Goal: Register for event/course

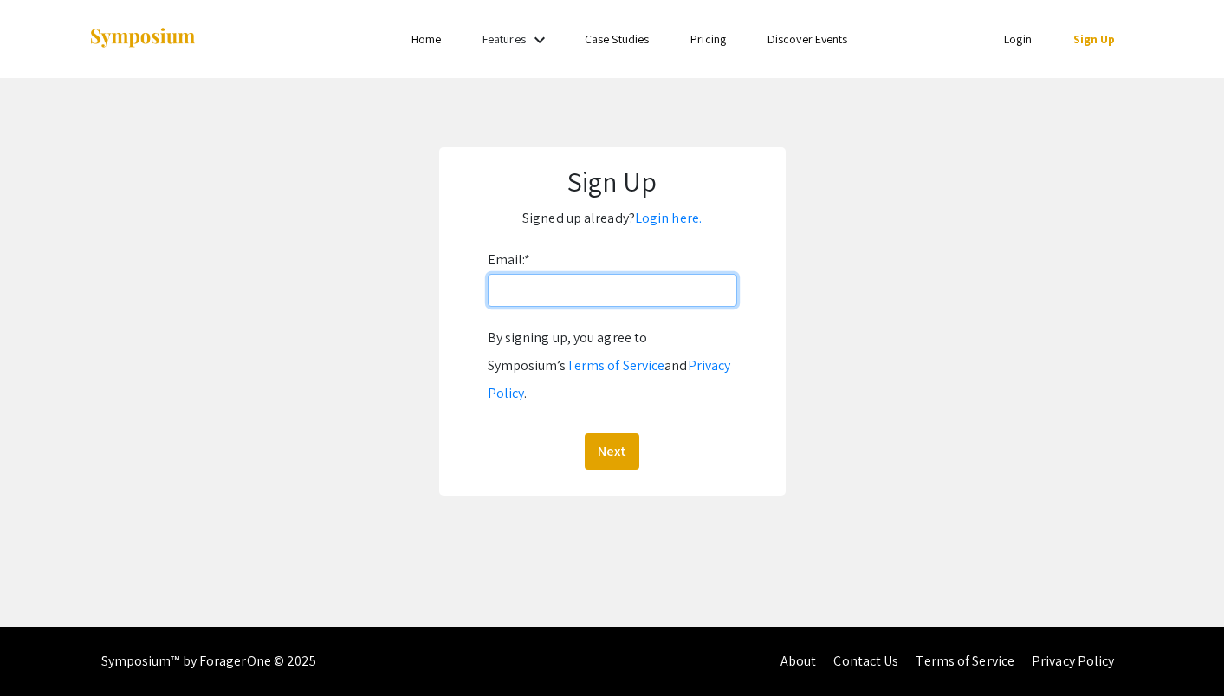
click at [572, 282] on input "Email: *" at bounding box center [612, 290] width 249 height 33
type input "zjin48@jh.edu"
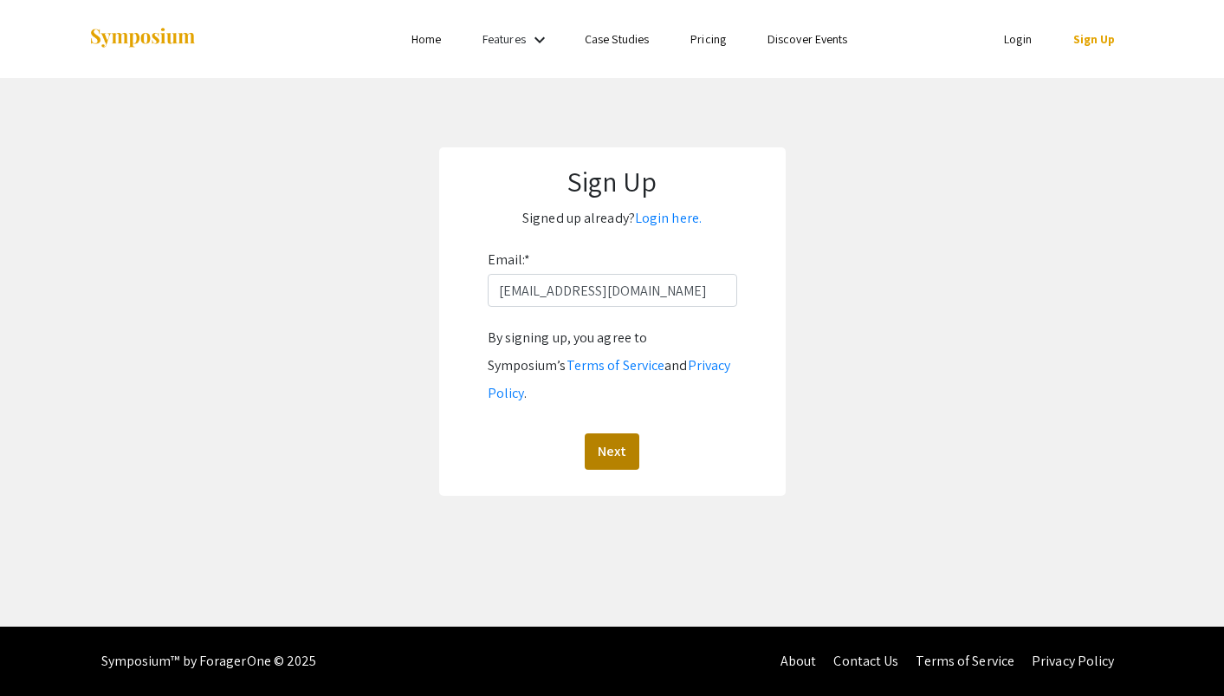
click at [613, 433] on button "Next" at bounding box center [612, 451] width 55 height 36
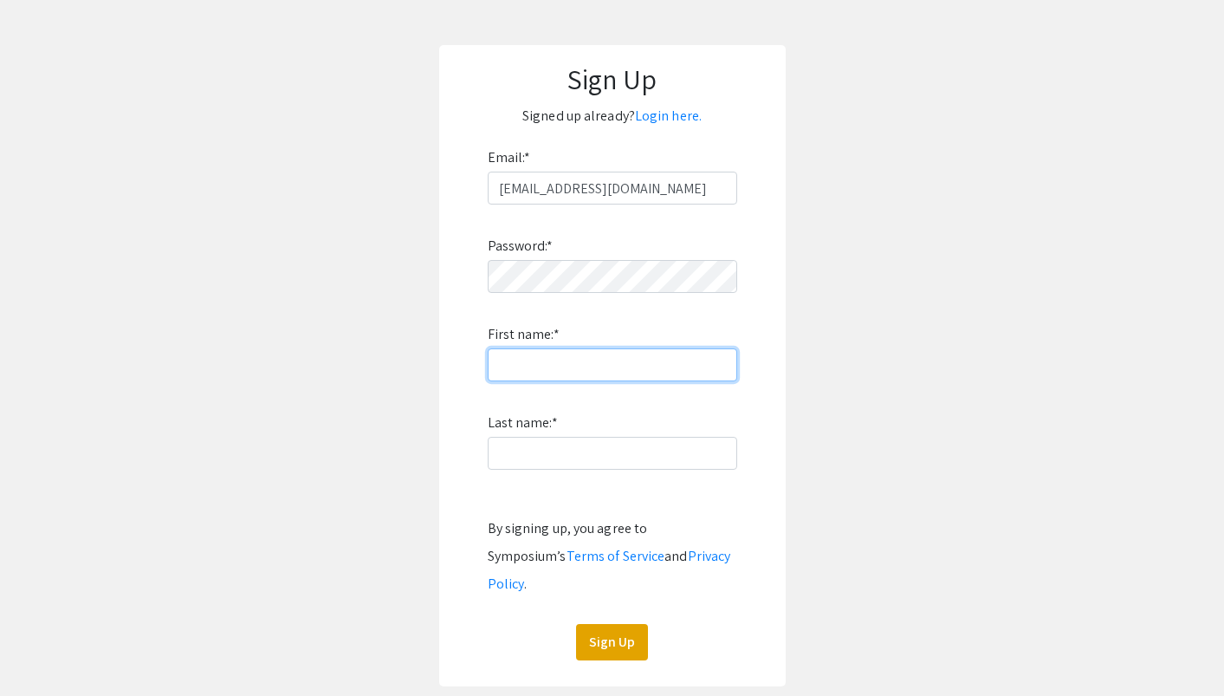
scroll to position [104, 0]
type input "Zhe"
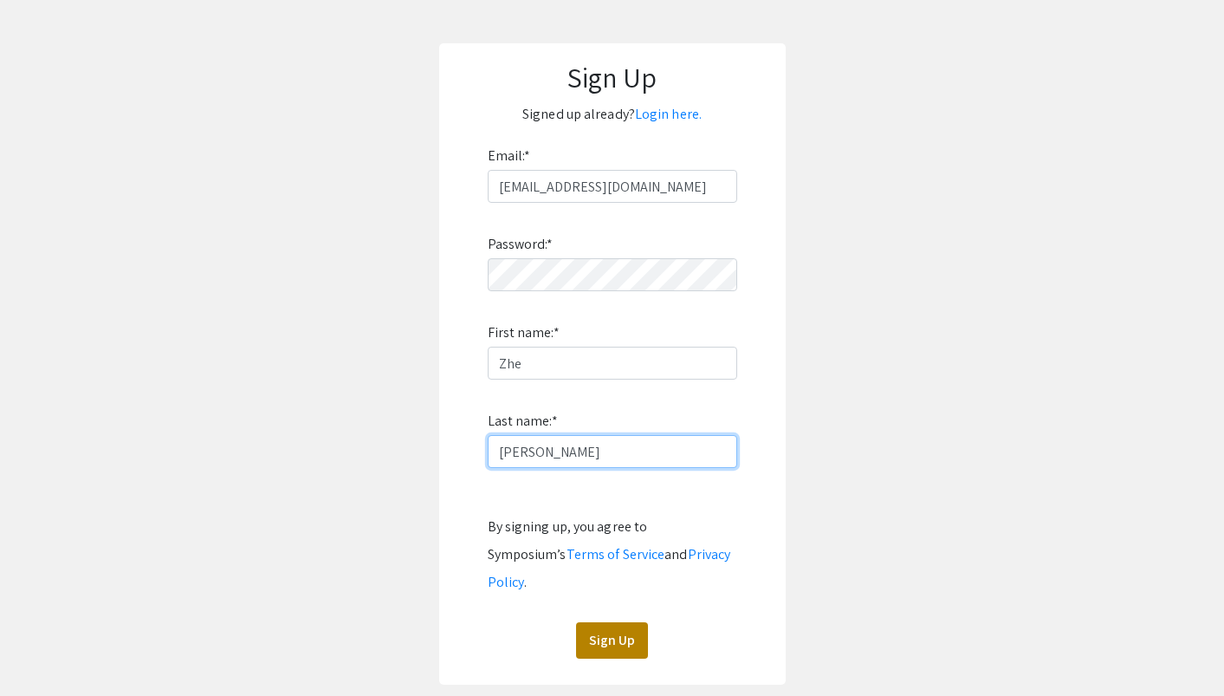
type input "Jin"
click at [608, 622] on button "Sign Up" at bounding box center [612, 640] width 72 height 36
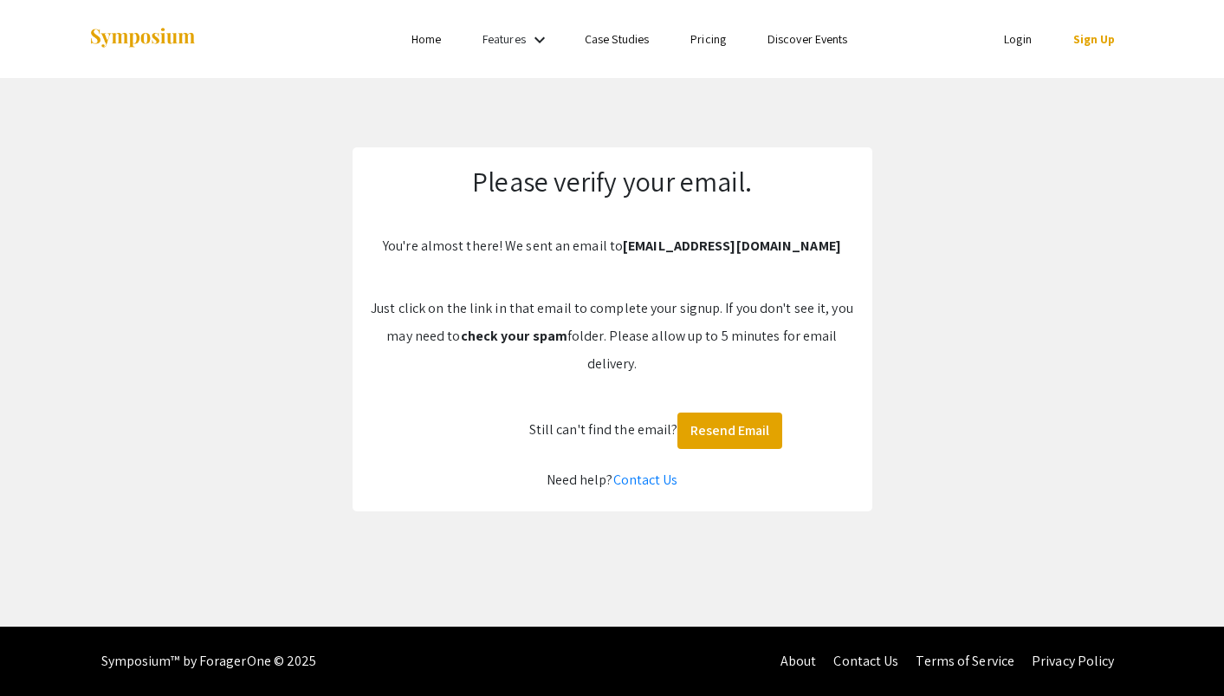
scroll to position [0, 0]
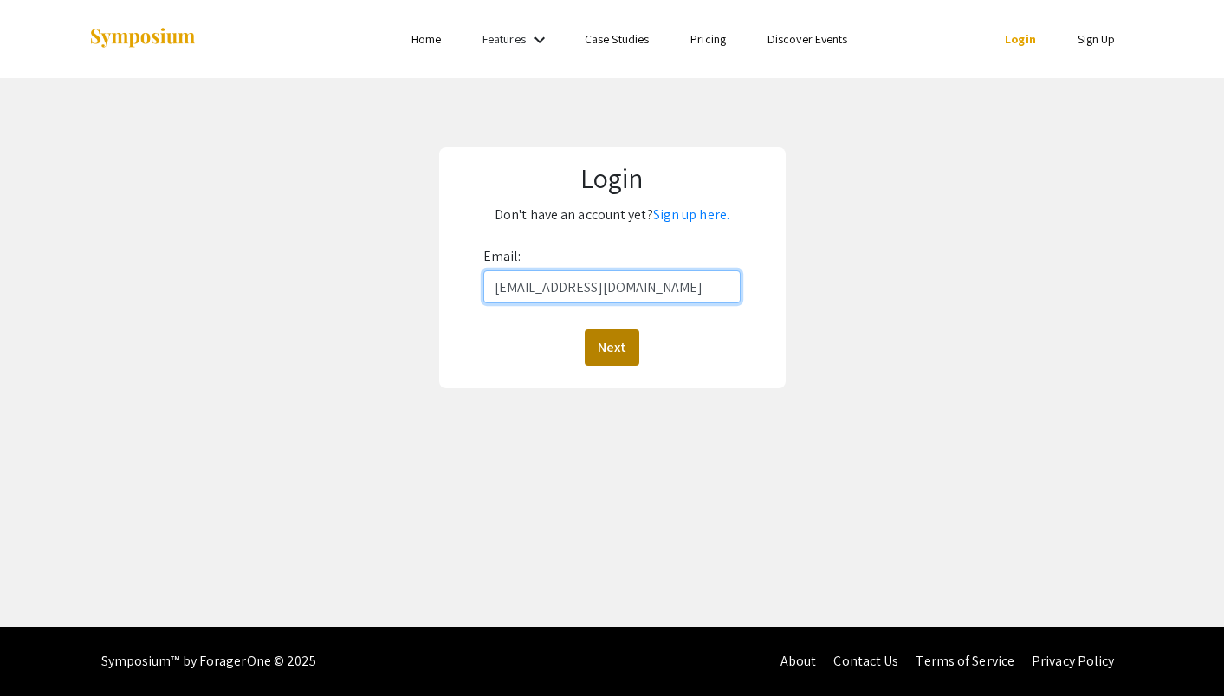
type input "zjin48@jh.edu"
click at [599, 360] on button "Next" at bounding box center [612, 347] width 55 height 36
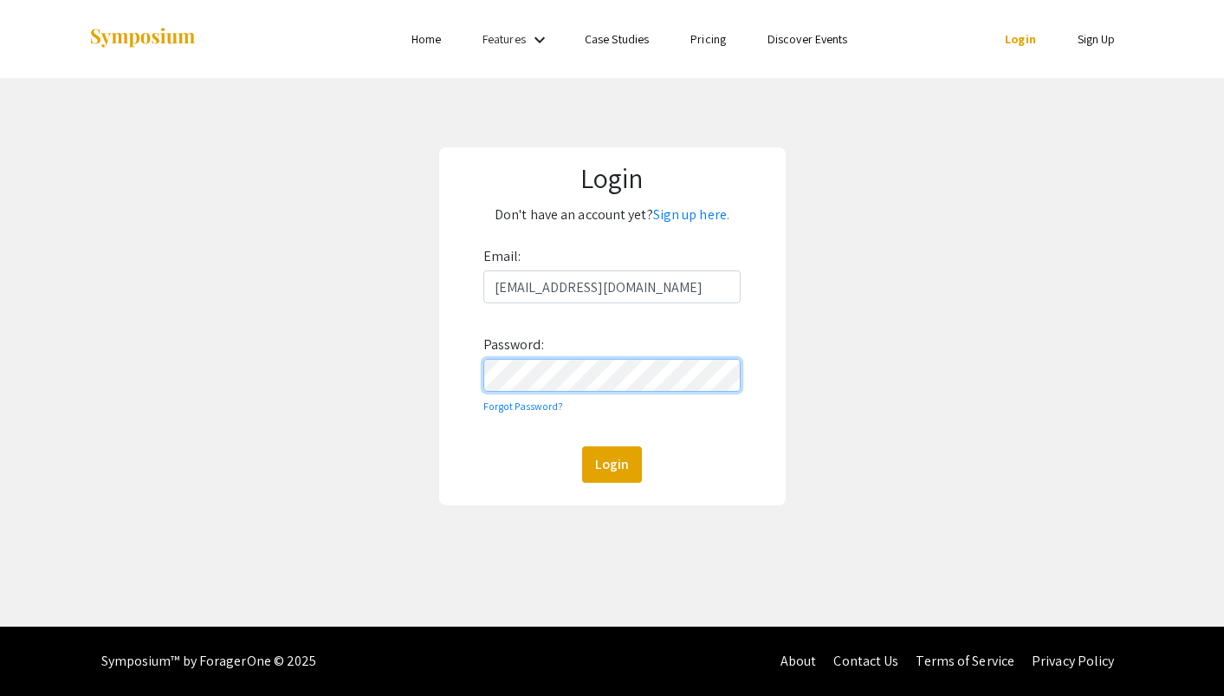
click at [612, 464] on button "Login" at bounding box center [612, 464] width 60 height 36
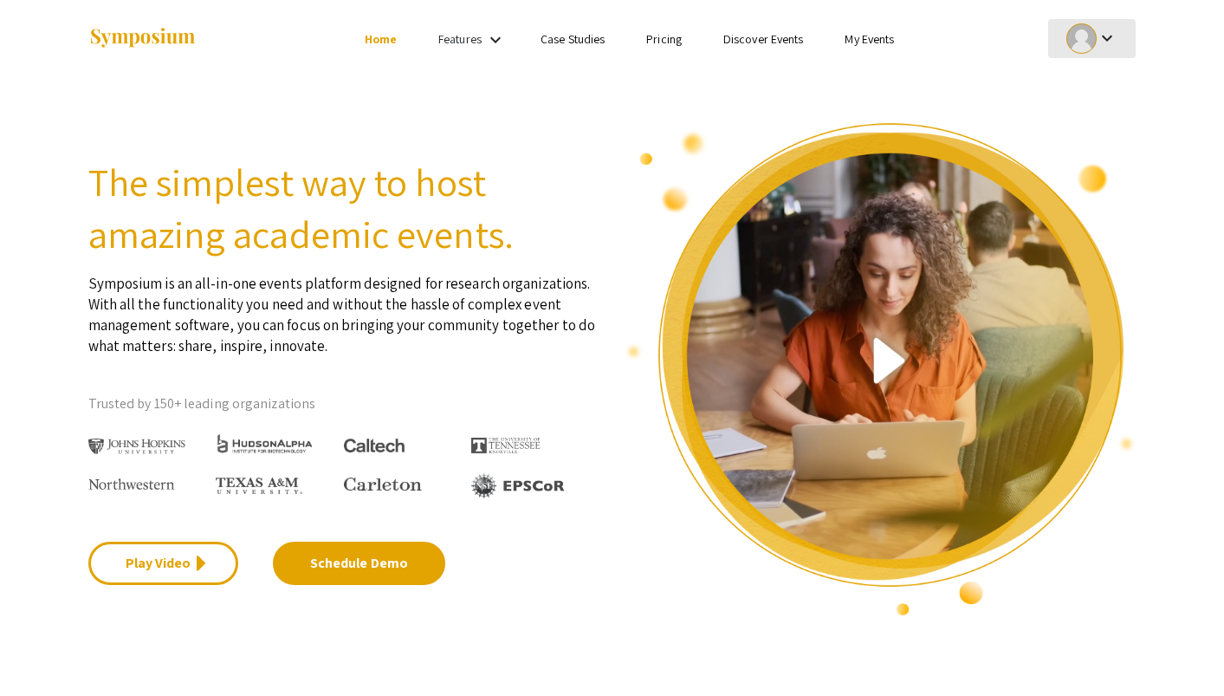
click at [1105, 31] on mat-icon "keyboard_arrow_down" at bounding box center [1107, 38] width 21 height 21
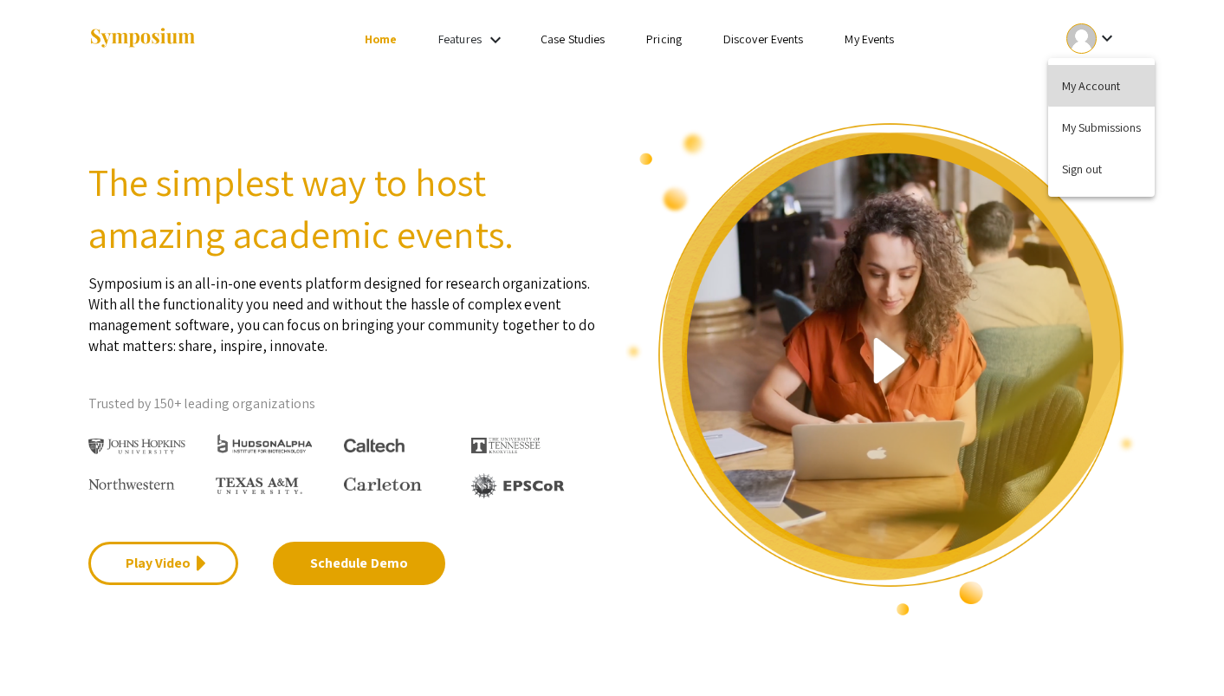
click at [1105, 81] on button "My Account" at bounding box center [1101, 86] width 107 height 42
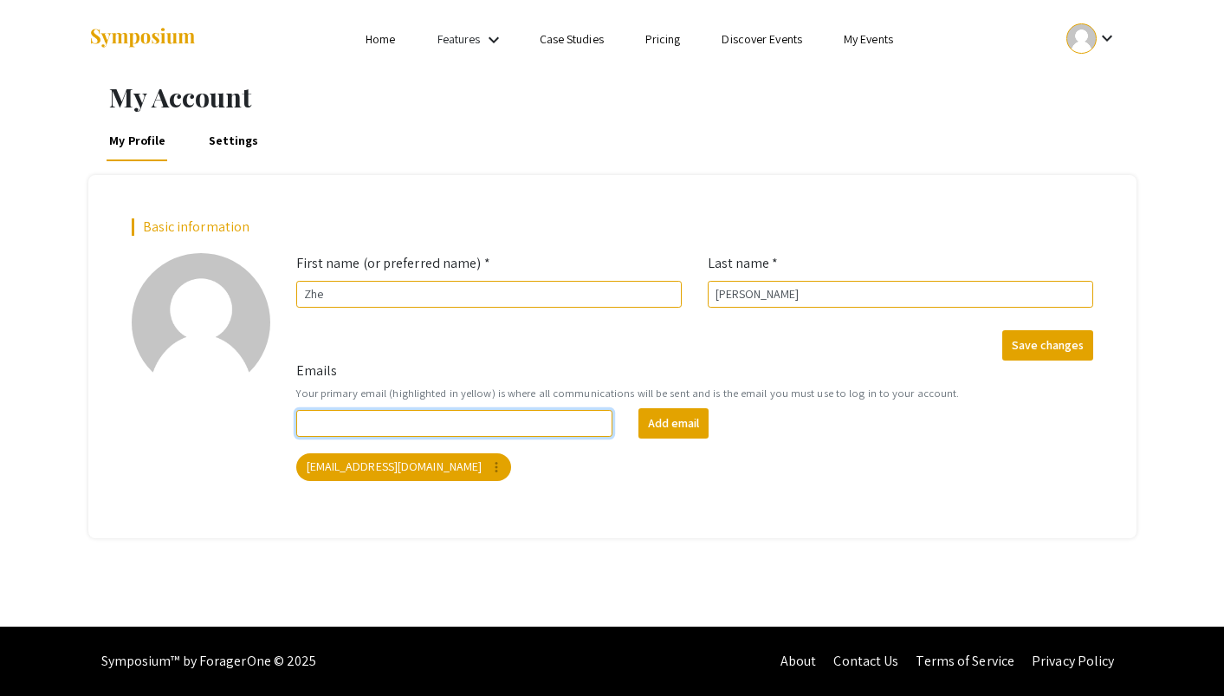
click at [448, 424] on input "Emails" at bounding box center [454, 423] width 317 height 27
type input "z"
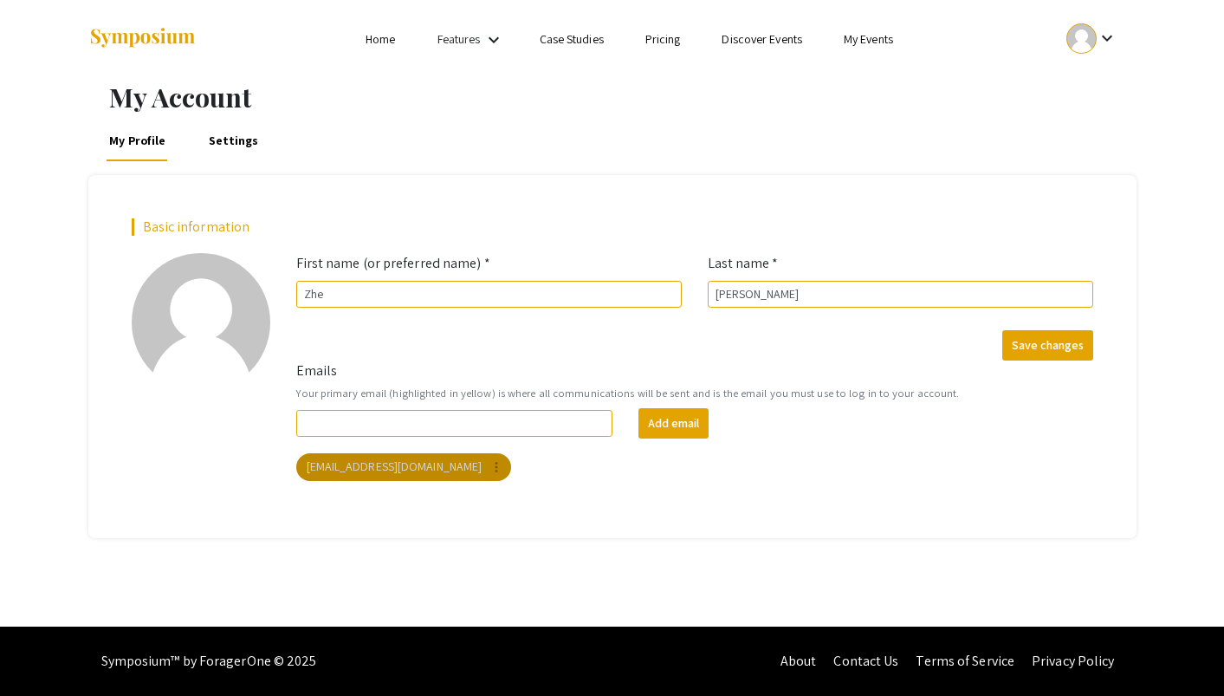
click at [337, 467] on mat-chip "zjin48@jh.edu more_vert" at bounding box center [404, 467] width 216 height 28
click at [370, 45] on link "Home" at bounding box center [380, 39] width 29 height 16
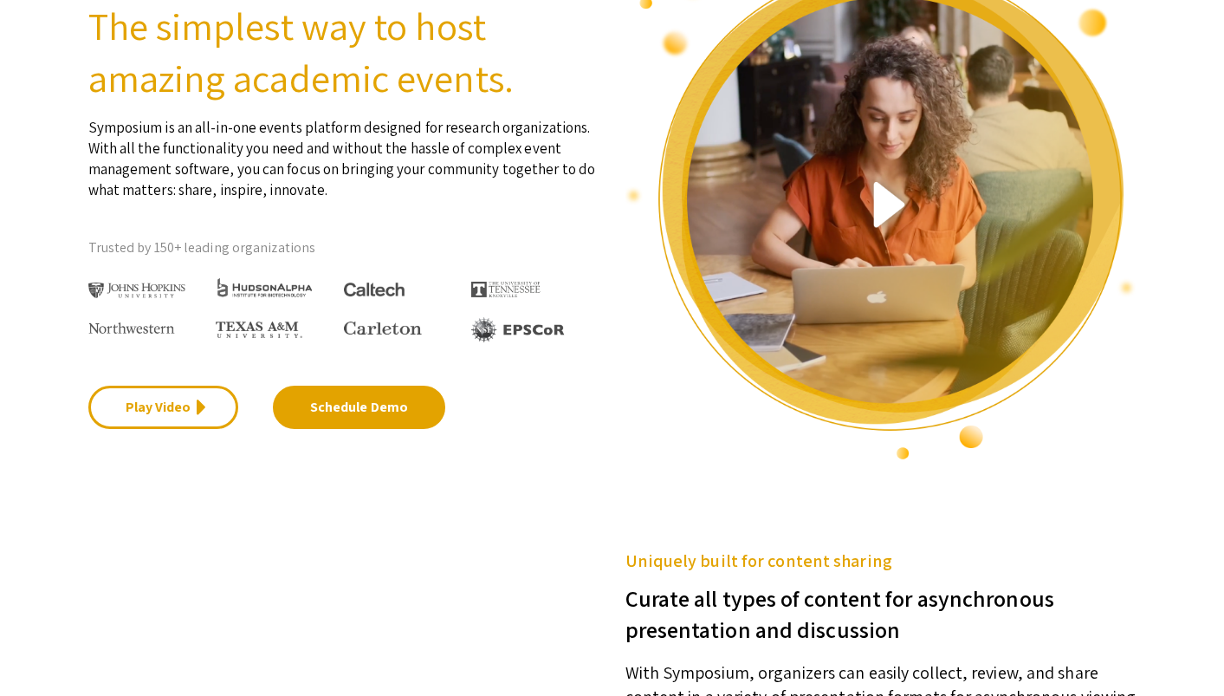
scroll to position [154, 0]
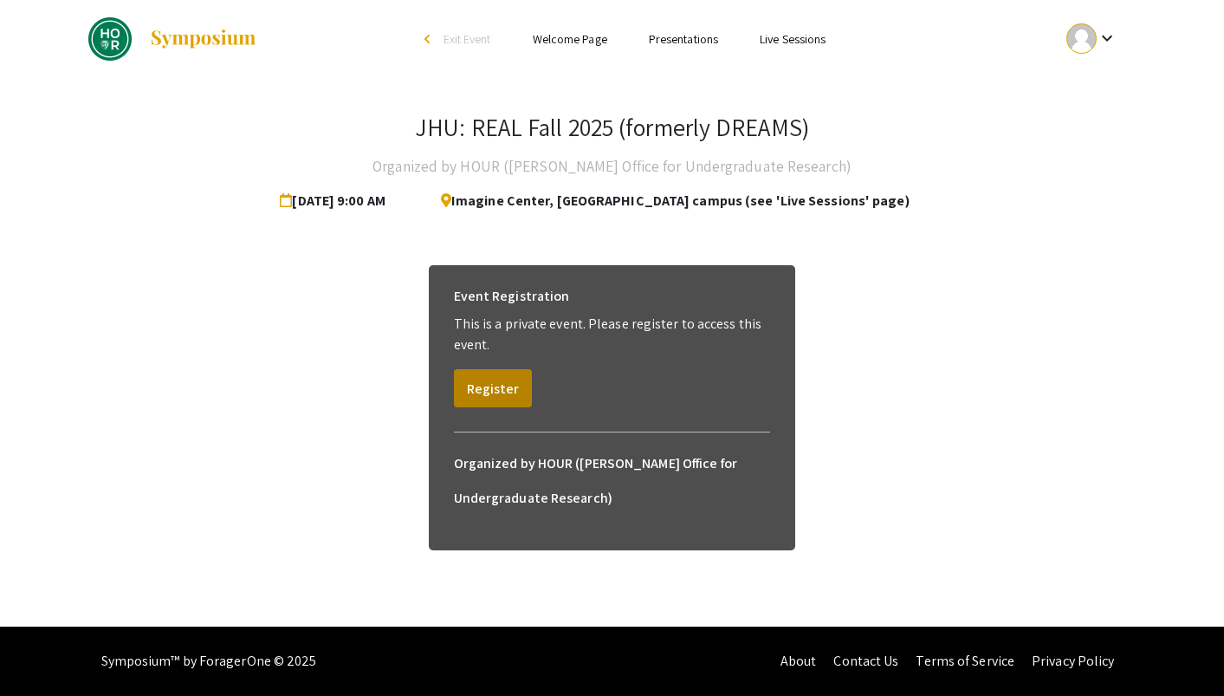
click at [479, 405] on button "Register" at bounding box center [493, 388] width 78 height 38
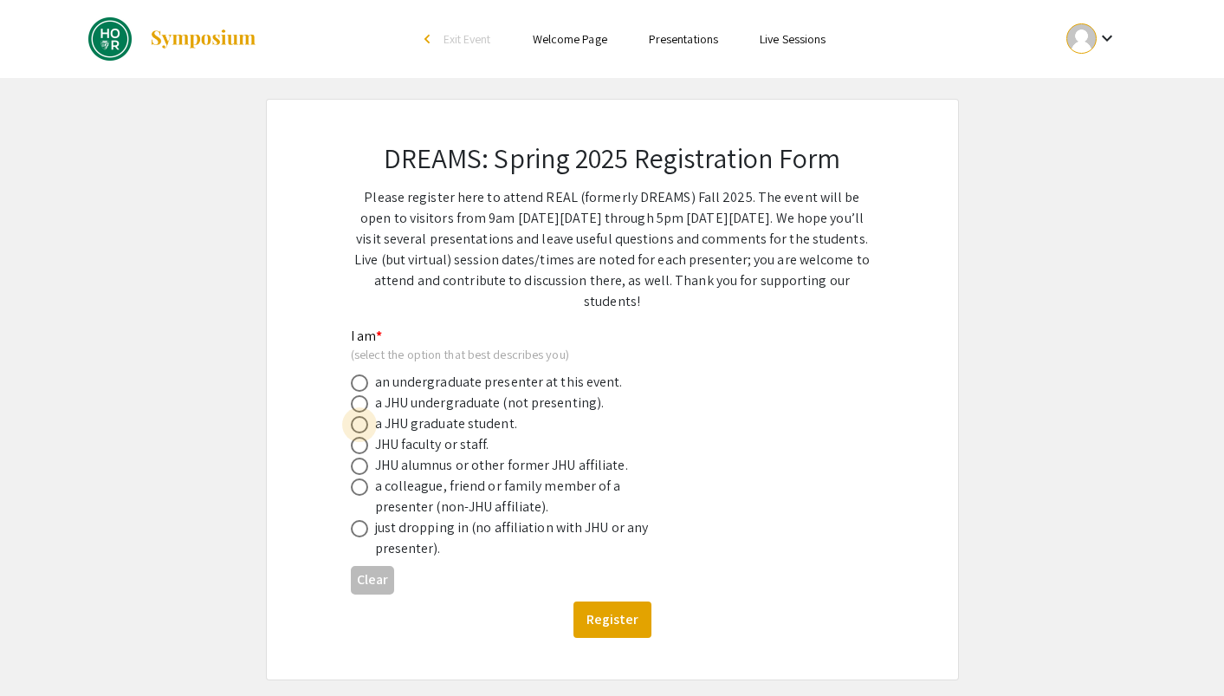
click at [358, 422] on span at bounding box center [359, 424] width 17 height 17
click at [358, 422] on input "radio" at bounding box center [359, 424] width 17 height 17
radio input "true"
click at [624, 616] on button "Register" at bounding box center [612, 619] width 78 height 36
